Goal: Contribute content

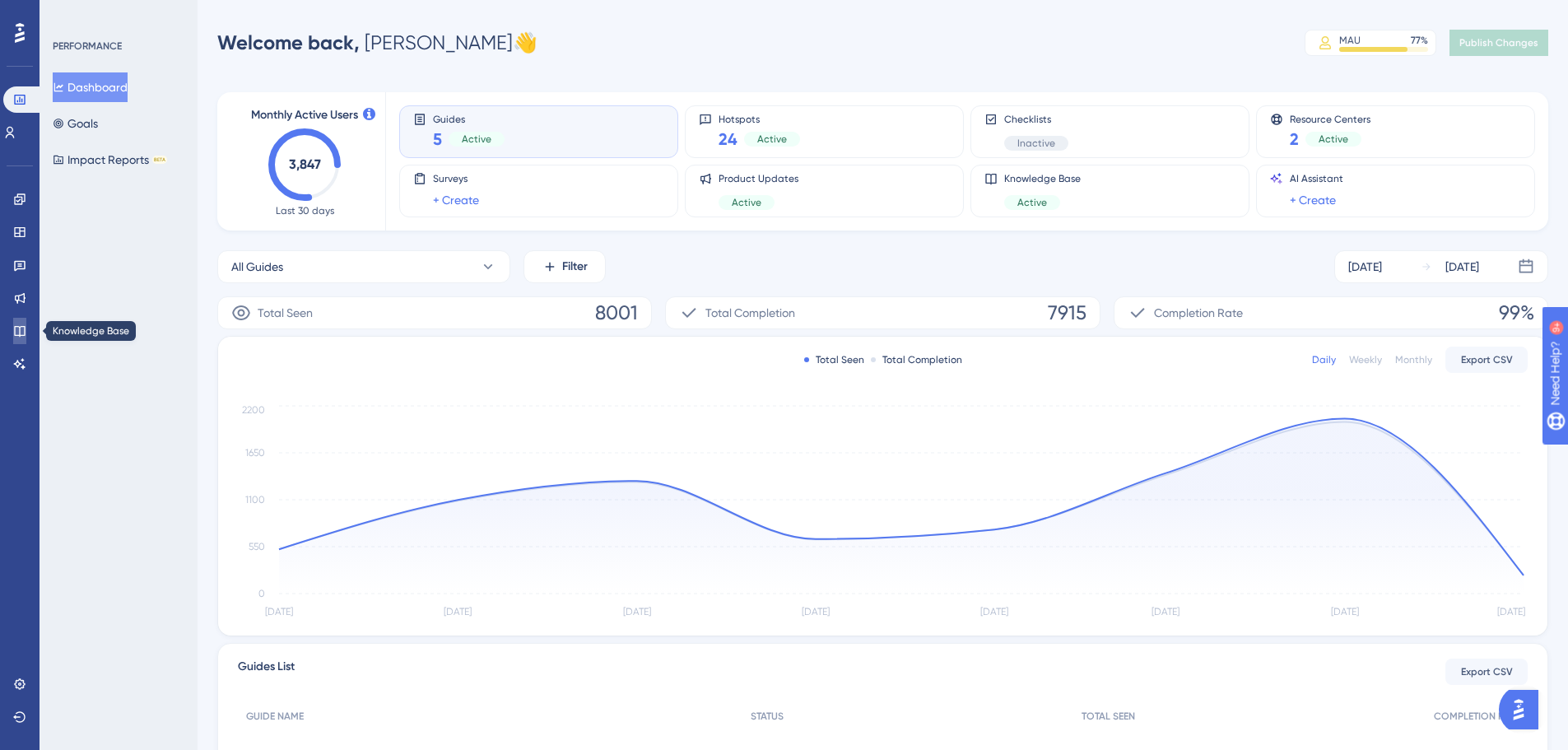
click at [21, 336] on icon at bounding box center [19, 331] width 11 height 11
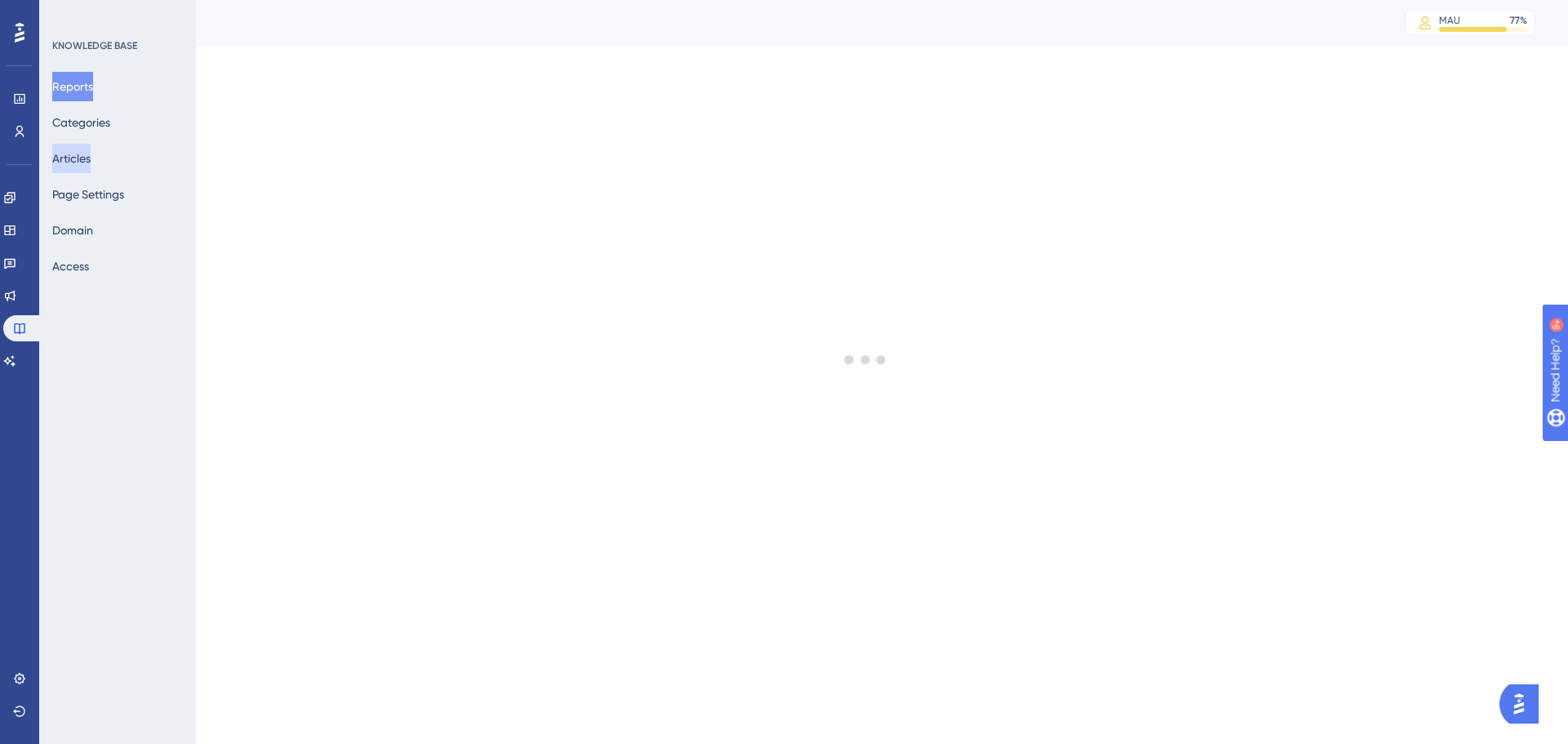
click at [88, 159] on button "Articles" at bounding box center [71, 158] width 38 height 29
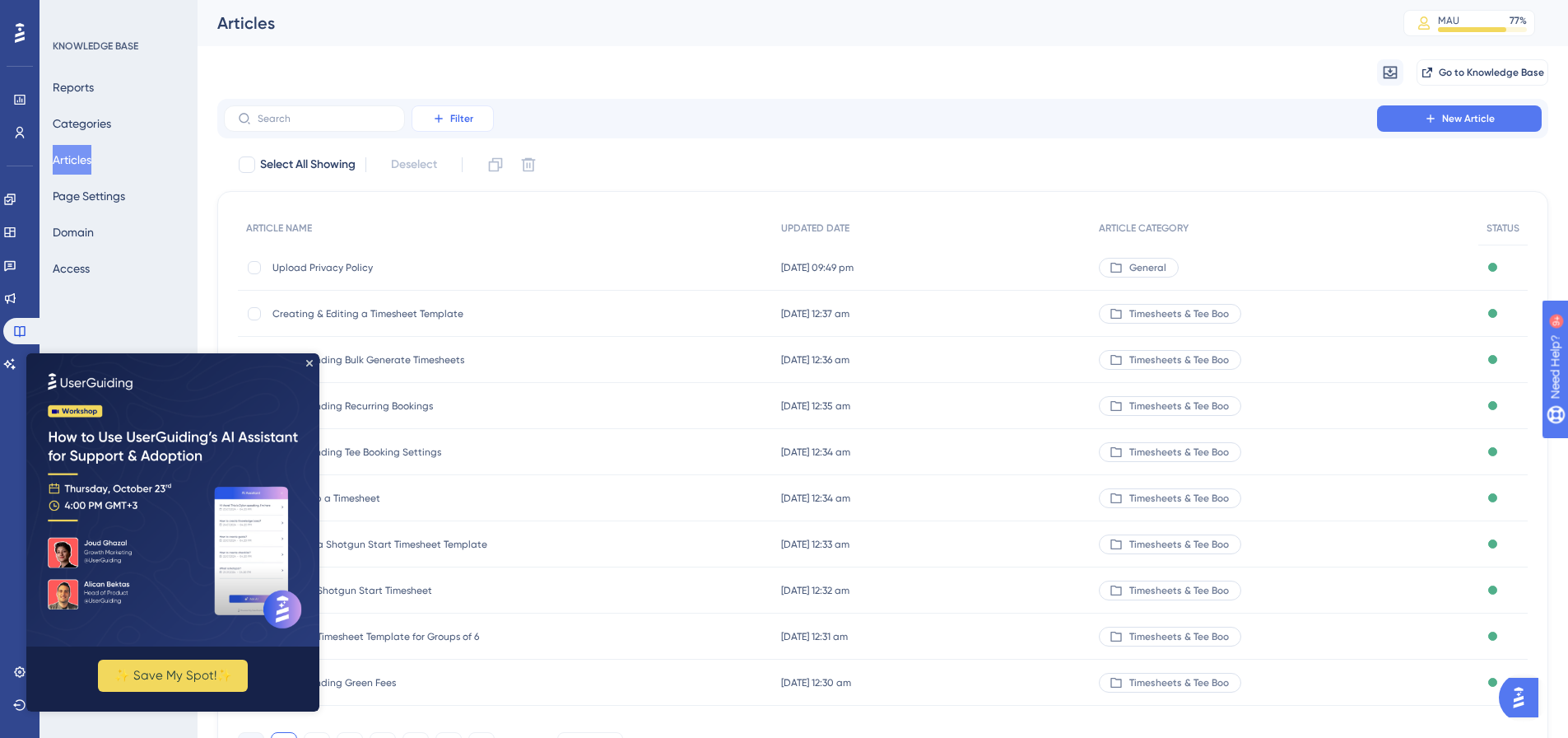
click at [441, 114] on icon at bounding box center [439, 119] width 13 height 13
click at [448, 255] on span "Category" at bounding box center [460, 264] width 50 height 20
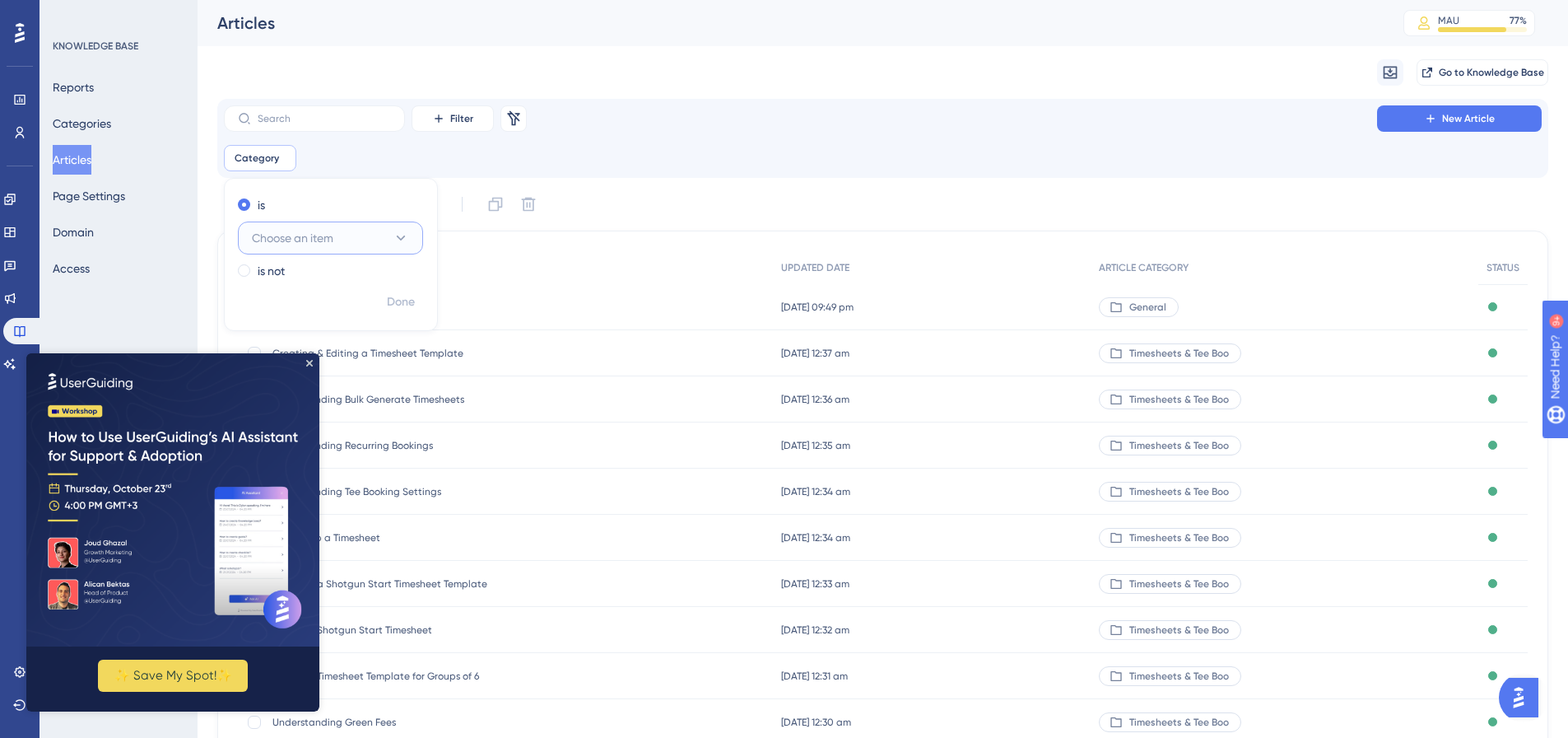
click at [328, 227] on button "Choose an item" at bounding box center [330, 238] width 185 height 33
click at [353, 419] on span "Competitions & Handicapping" at bounding box center [330, 420] width 138 height 20
click at [310, 362] on icon "Close Preview" at bounding box center [310, 363] width 7 height 7
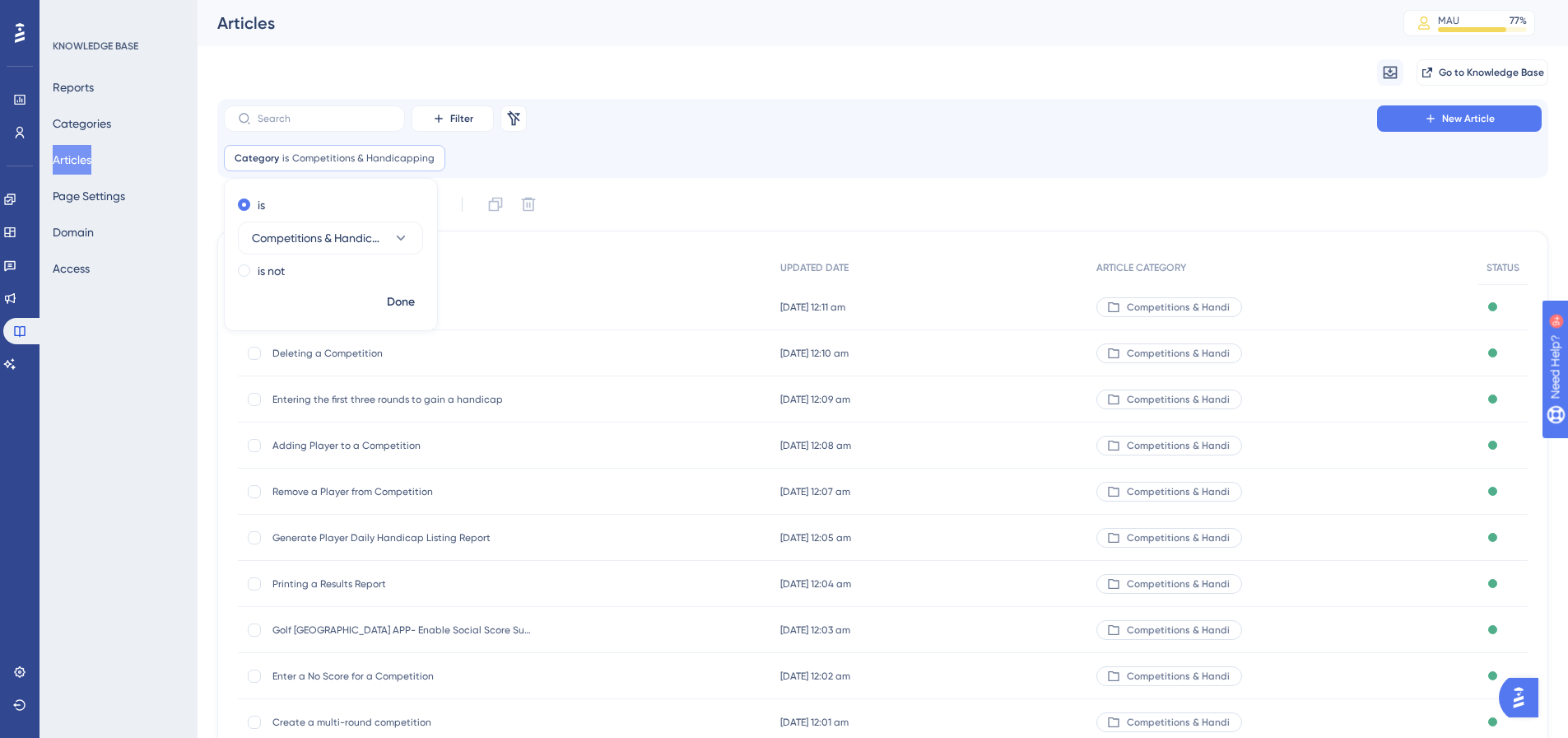
click at [424, 538] on span "Generate Player Daily Handicap Listing Report" at bounding box center [404, 538] width 264 height 13
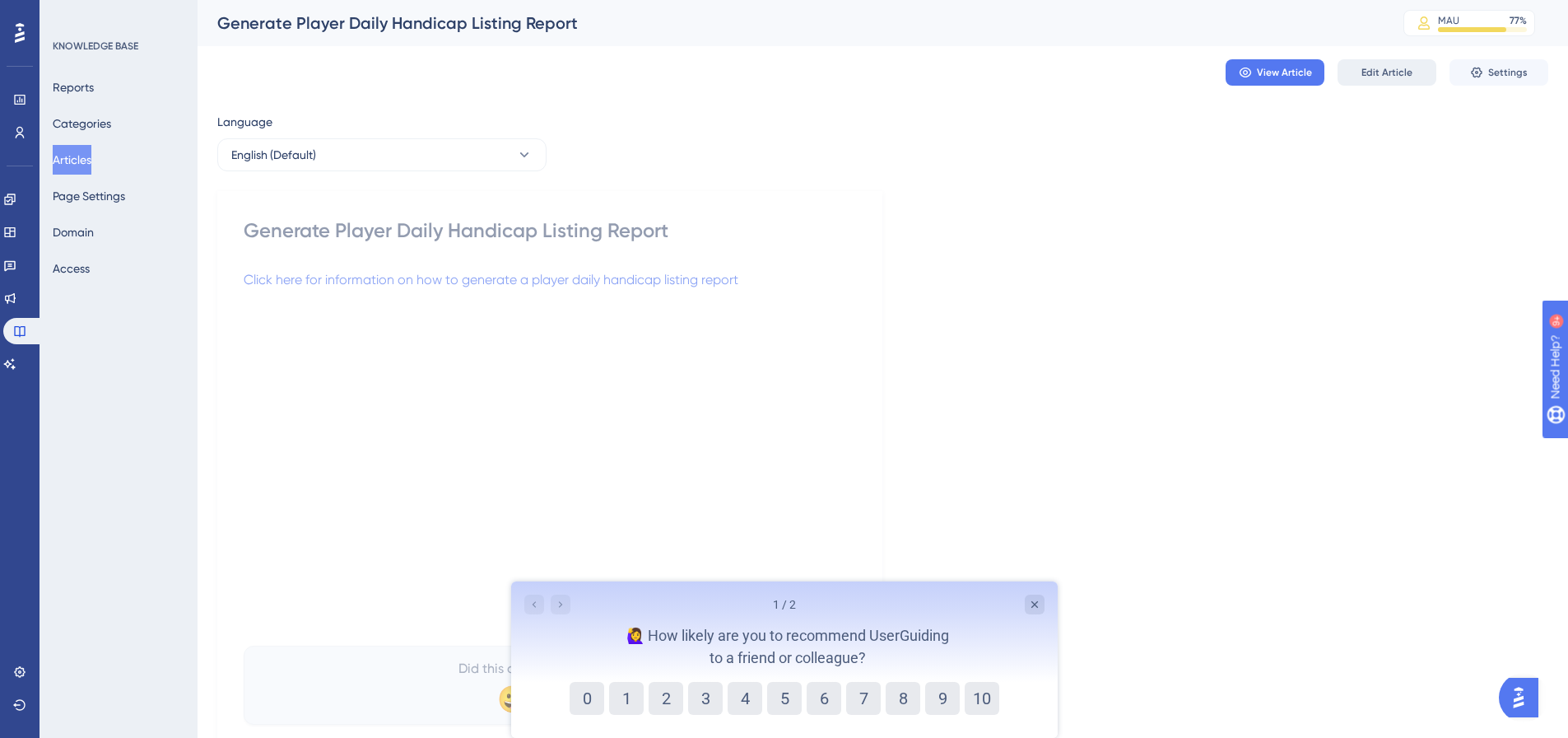
click at [1391, 82] on button "Edit Article" at bounding box center [1387, 72] width 99 height 26
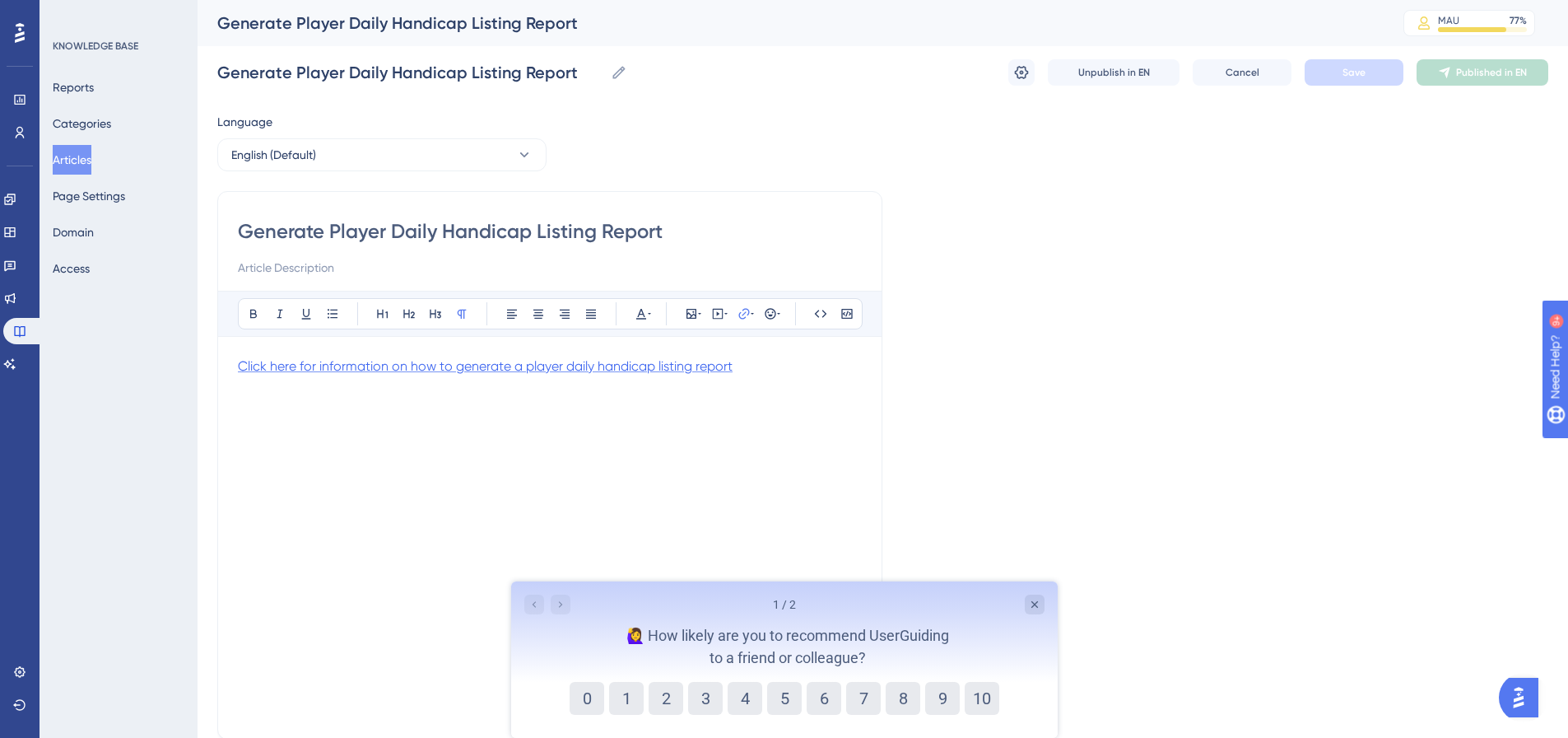
drag, startPoint x: 505, startPoint y: 368, endPoint x: 497, endPoint y: 370, distance: 8.2
click at [497, 370] on span "Click here for information on how to generate a player daily handicap listing r…" at bounding box center [485, 366] width 495 height 16
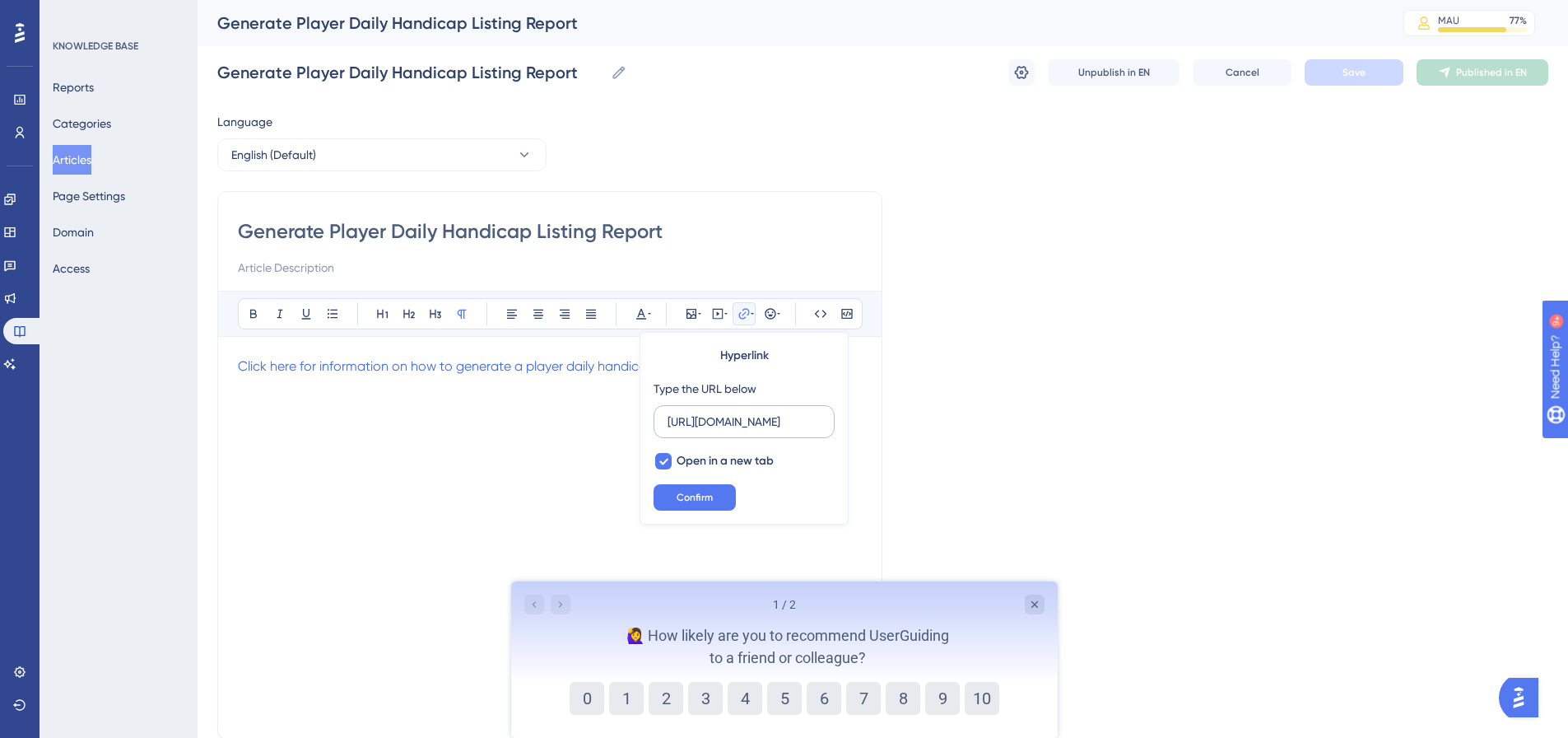
click at [680, 418] on input "[URL][DOMAIN_NAME]" at bounding box center [744, 422] width 153 height 18
type input "[URL][DOMAIN_NAME][DOMAIN_NAME]"
click at [679, 488] on button "Confirm" at bounding box center [695, 497] width 82 height 26
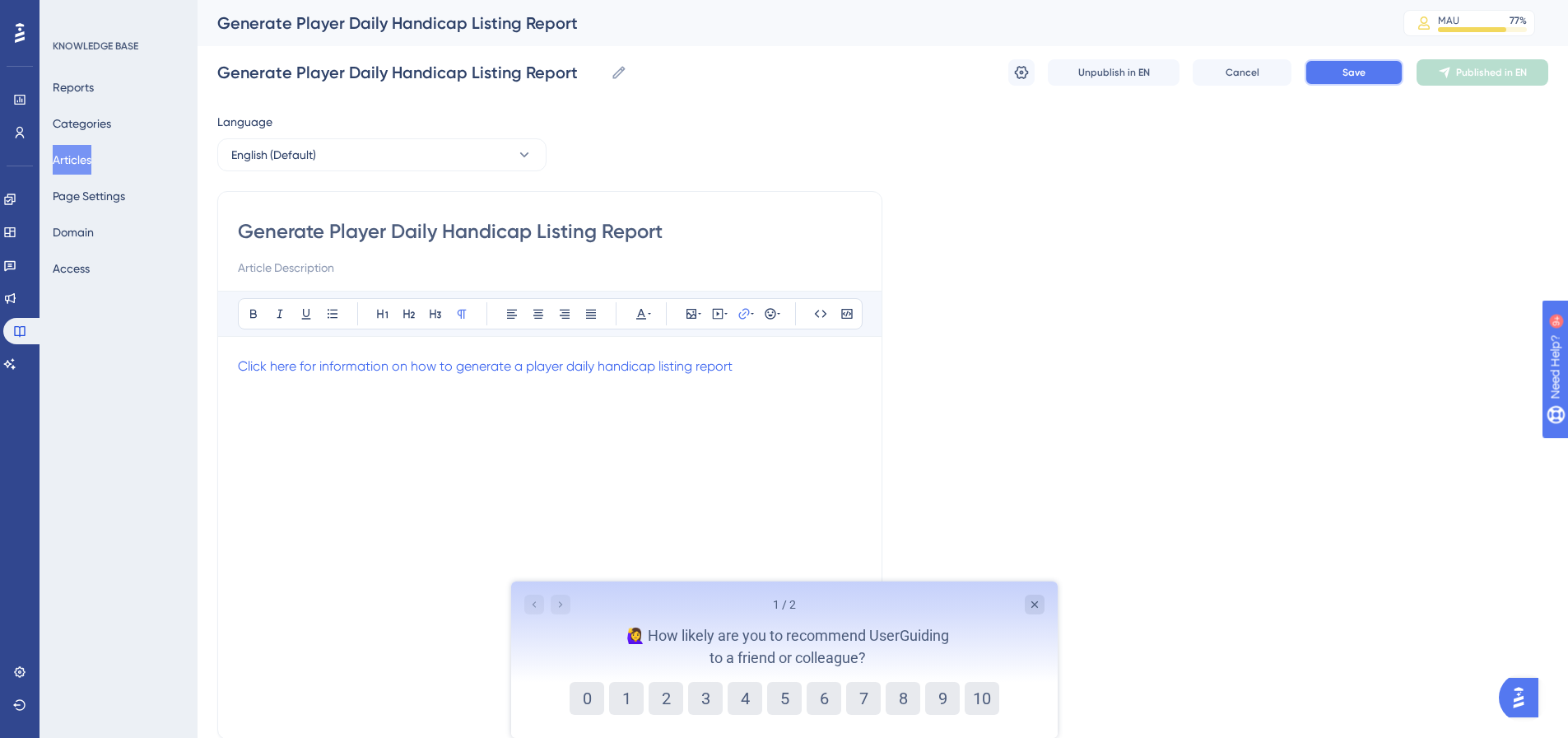
click at [1357, 83] on button "Save" at bounding box center [1354, 72] width 99 height 26
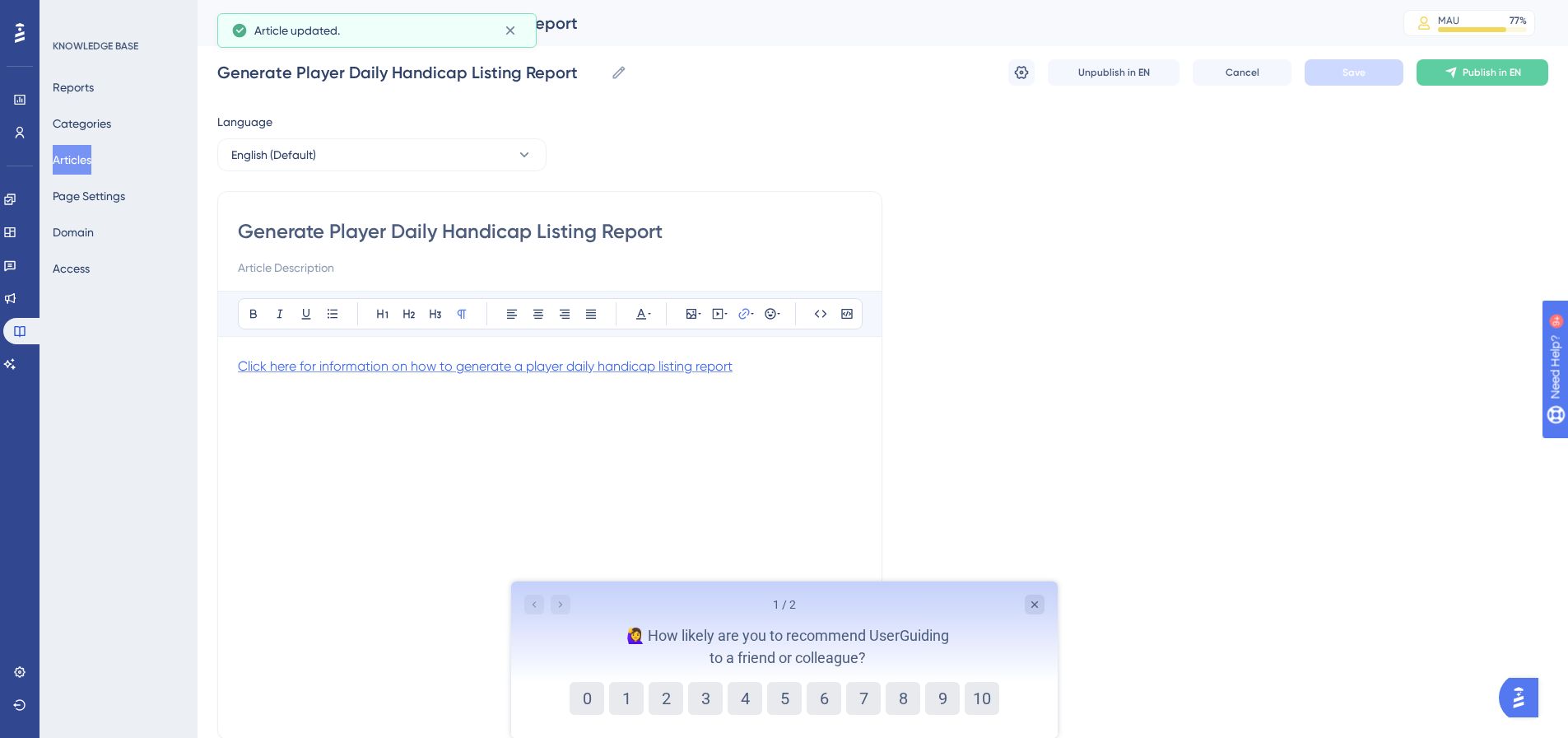
click at [646, 366] on span "Click here for information on how to generate a player daily handicap listing r…" at bounding box center [485, 366] width 495 height 16
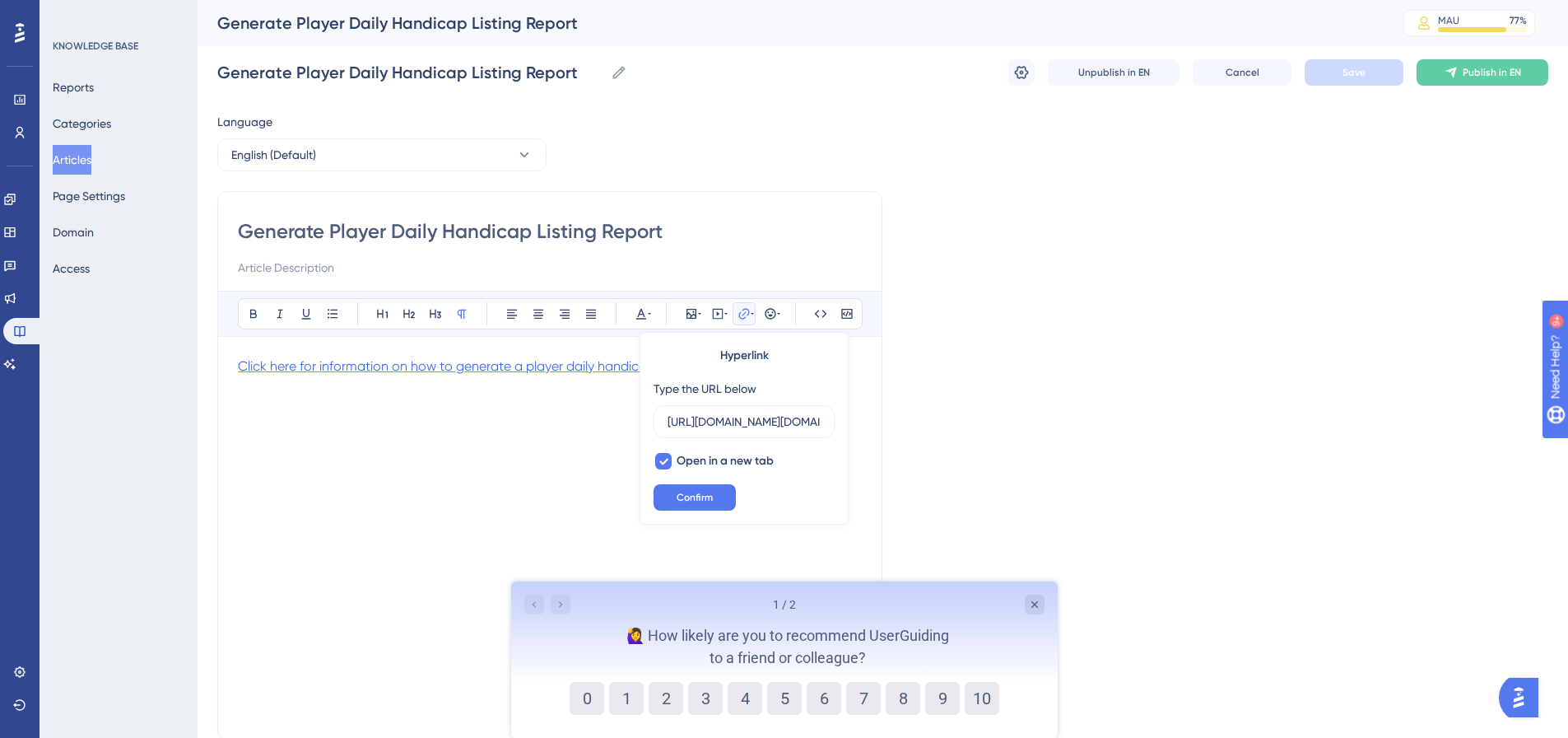
click at [588, 368] on span "Click here for information on how to generate a player daily handicap listing r…" at bounding box center [485, 366] width 495 height 16
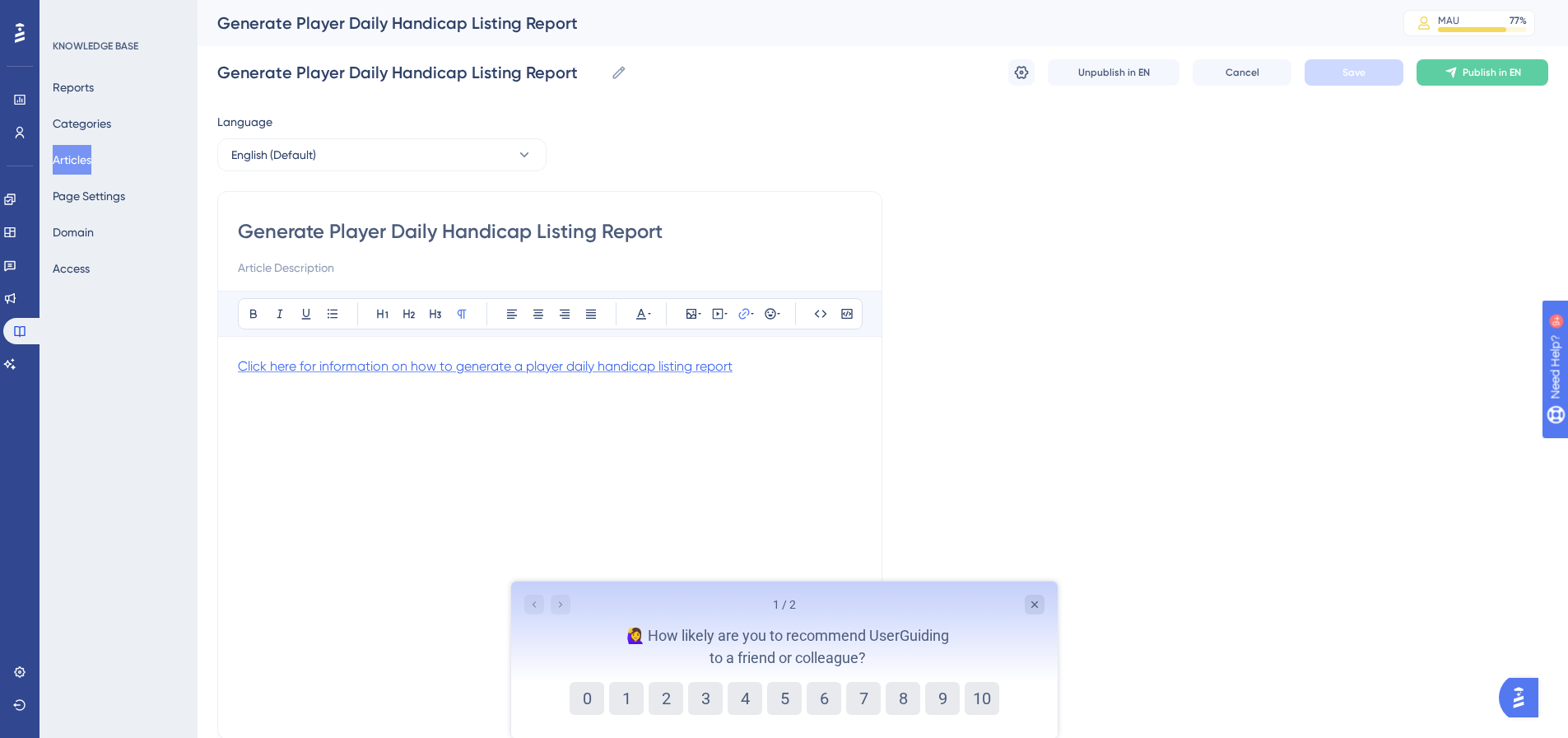
click at [588, 368] on span "Click here for information on how to generate a player daily handicap listing r…" at bounding box center [485, 366] width 495 height 16
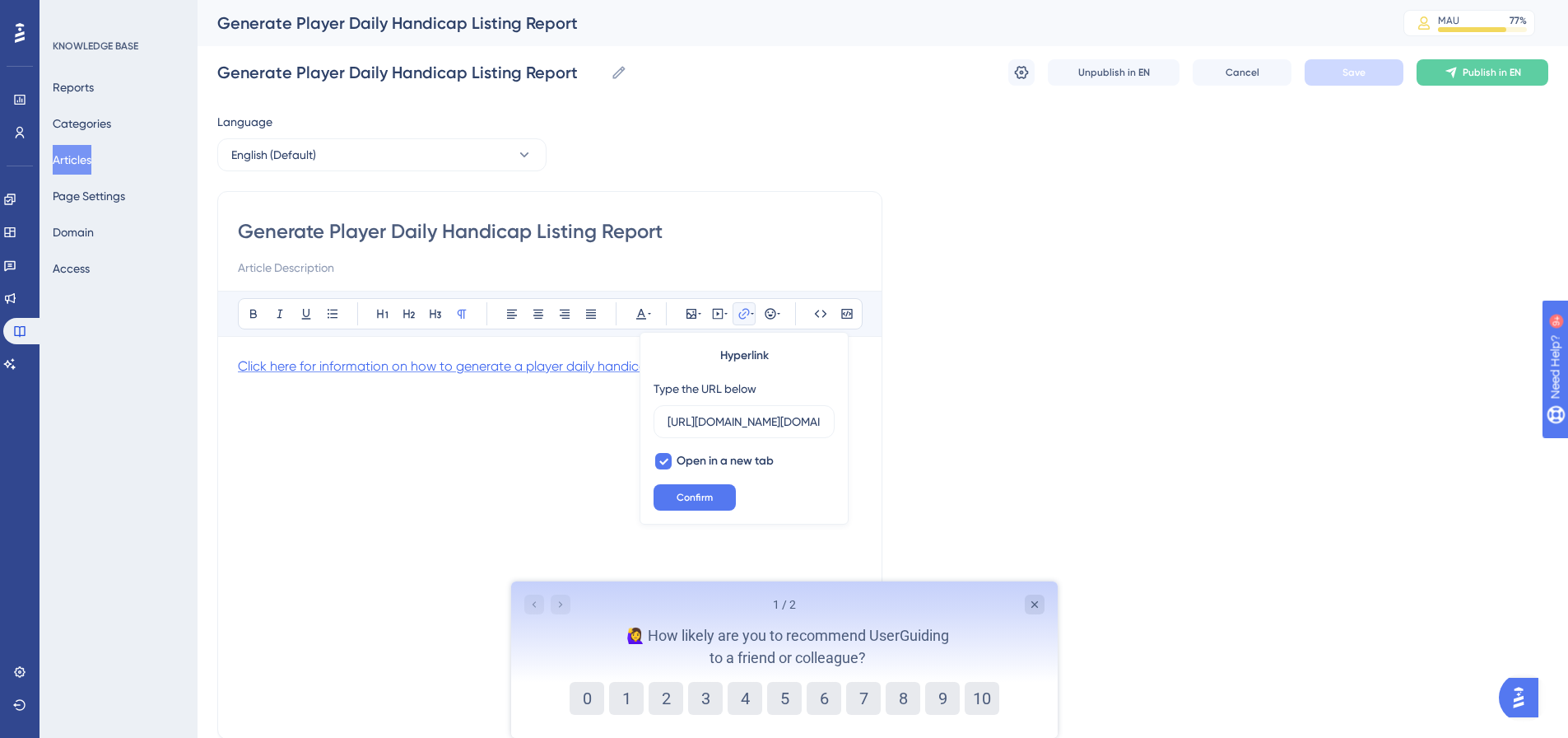
scroll to position [0, 1113]
click at [588, 368] on span "Click here for information on how to generate a player daily handicap listing r…" at bounding box center [485, 366] width 495 height 16
